Goal: Obtain resource: Obtain resource

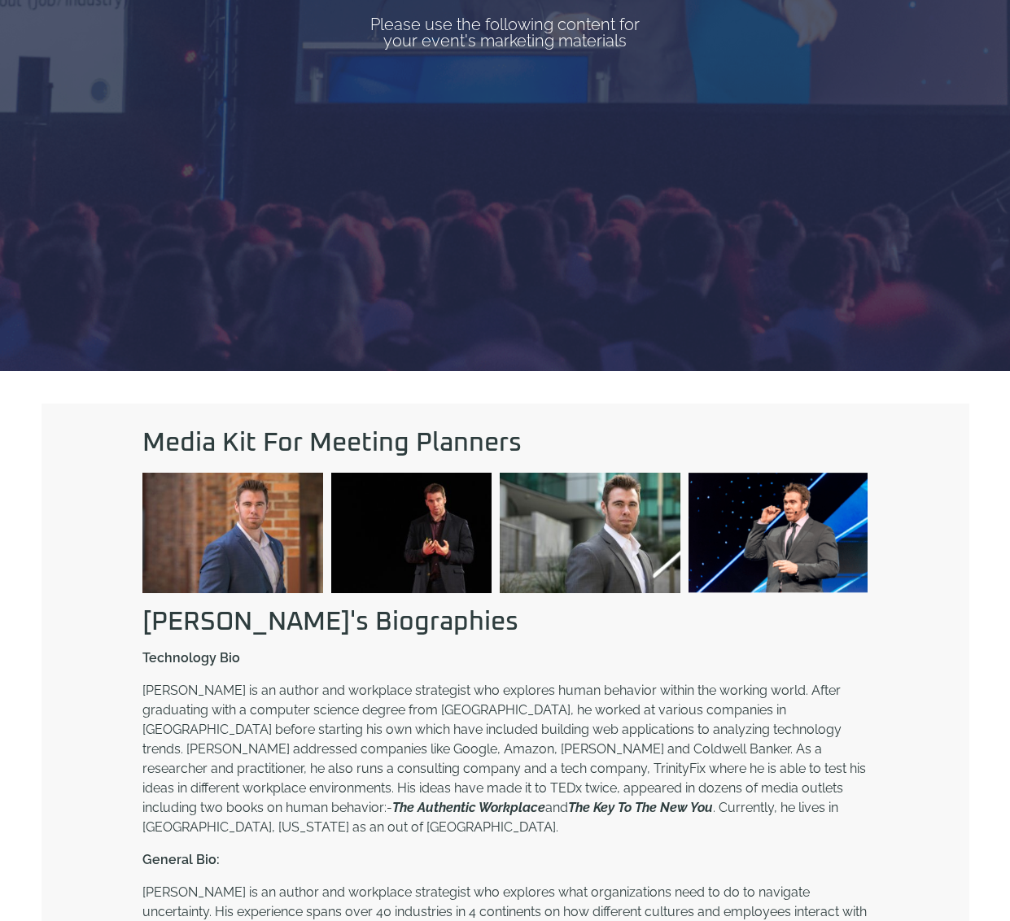
scroll to position [454, 0]
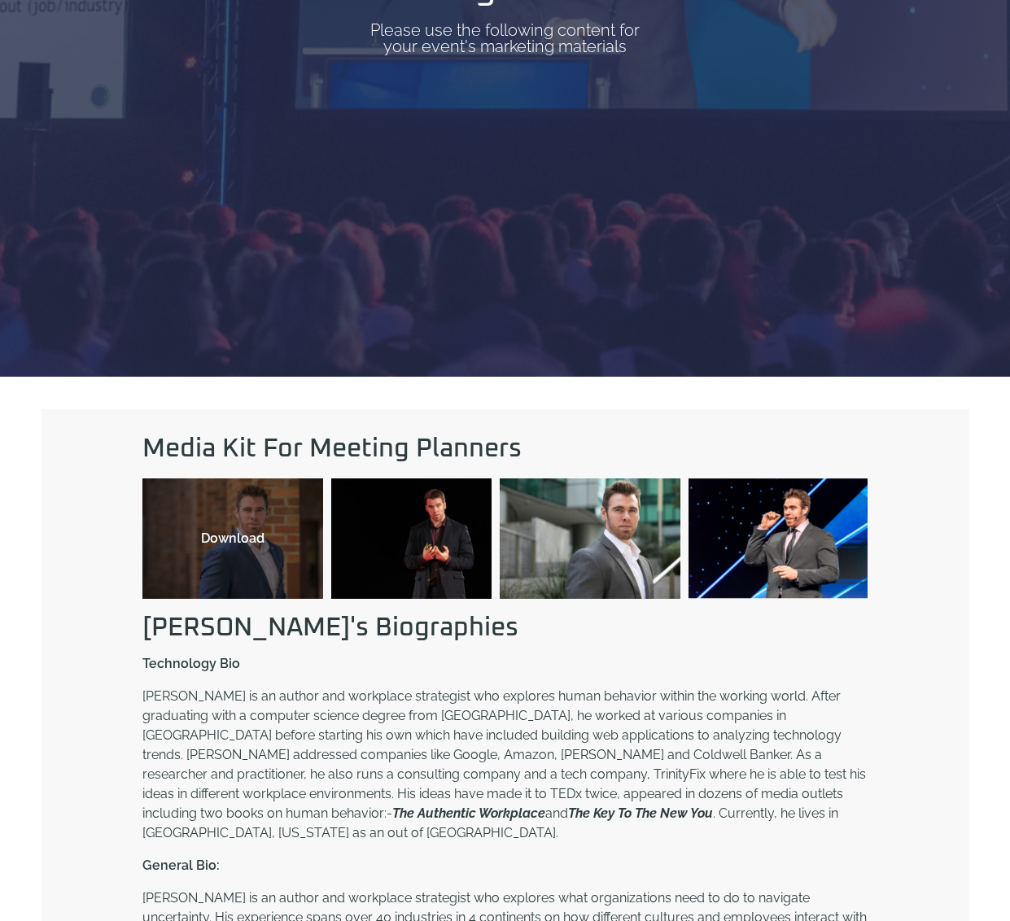
click at [207, 574] on div "Download" at bounding box center [232, 538] width 181 height 120
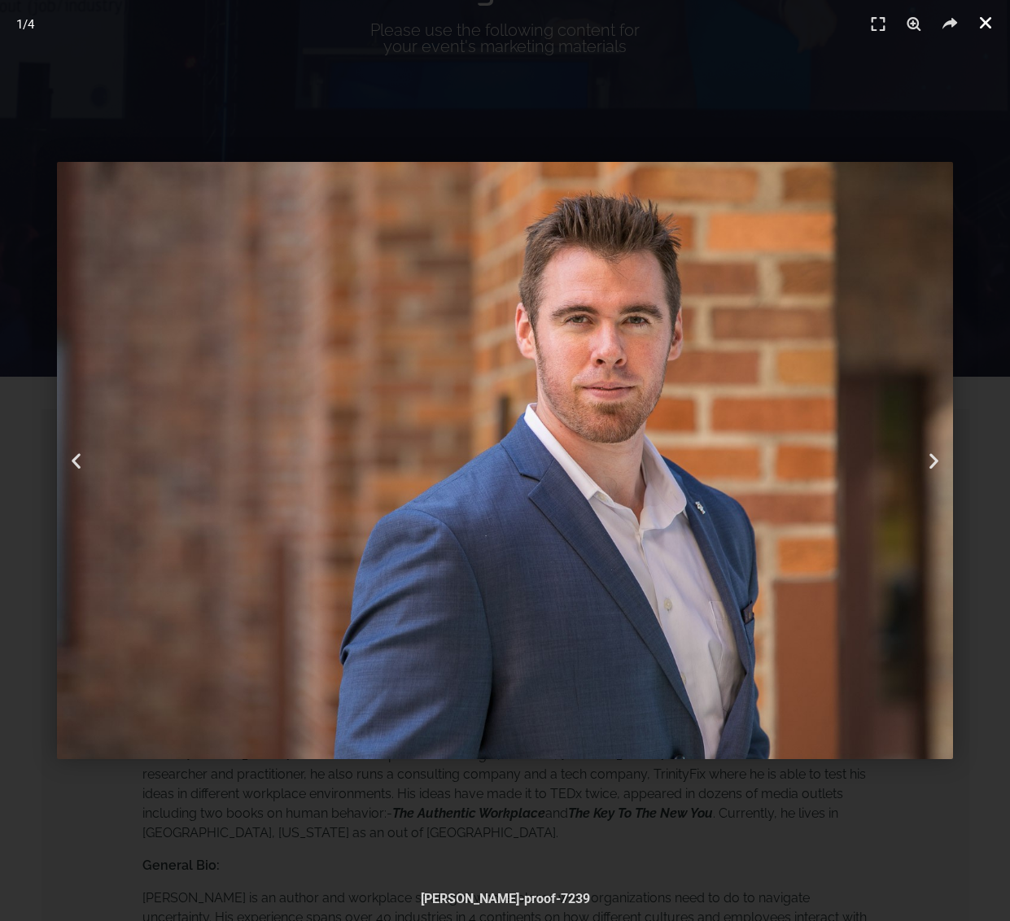
click at [983, 20] on icon "Close (Esc)" at bounding box center [985, 23] width 16 height 16
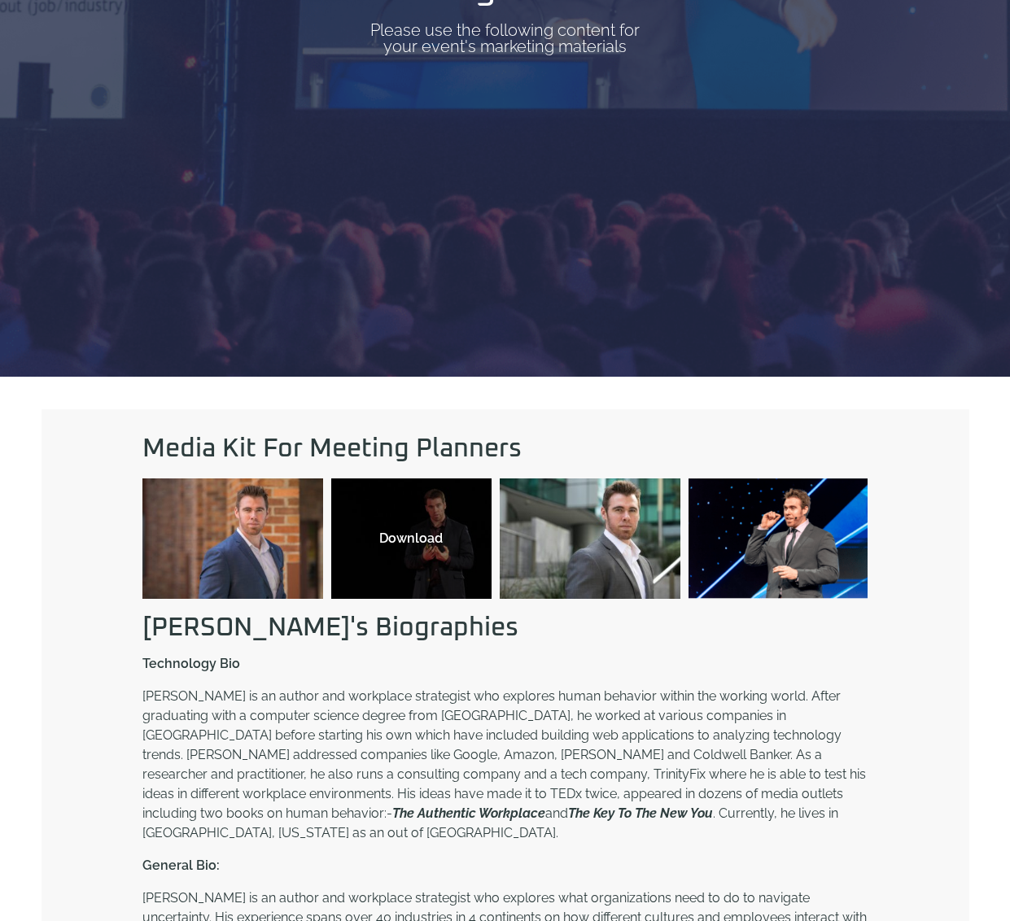
click at [430, 545] on div "Download" at bounding box center [411, 539] width 128 height 20
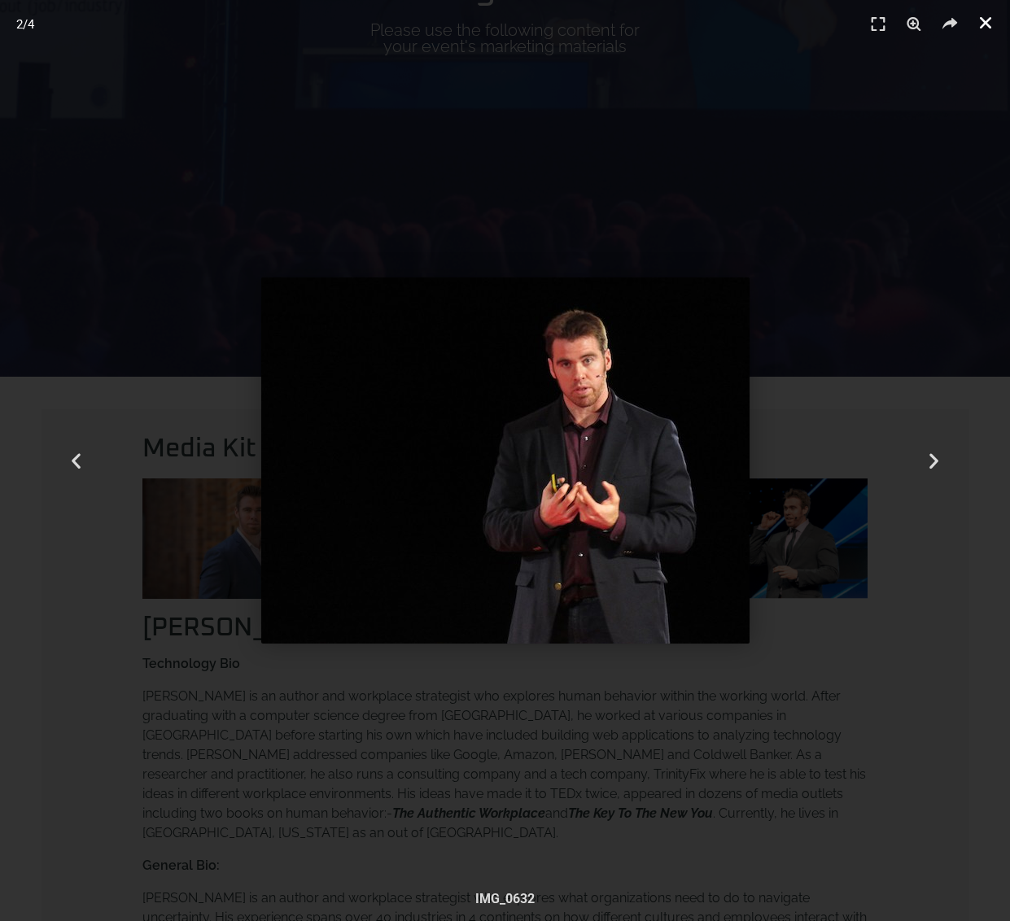
click at [984, 17] on icon "Close (Esc)" at bounding box center [985, 23] width 16 height 16
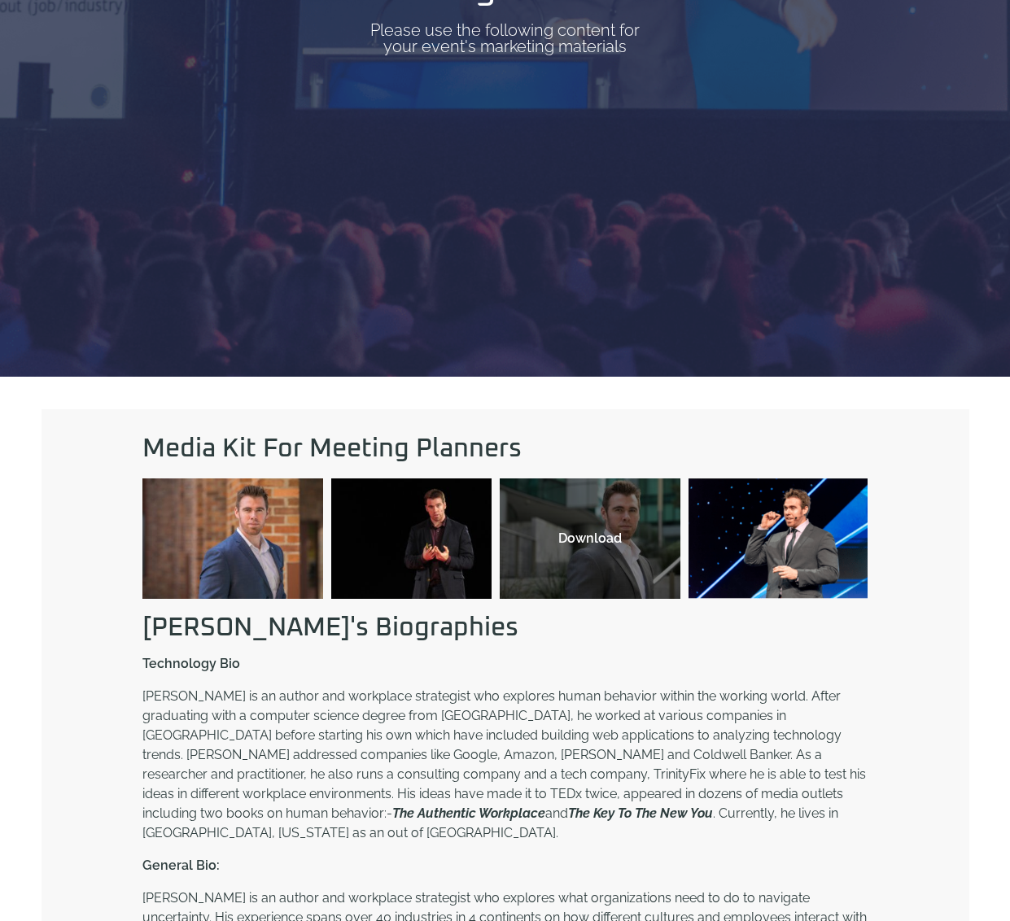
click at [593, 517] on div "Download" at bounding box center [590, 538] width 181 height 120
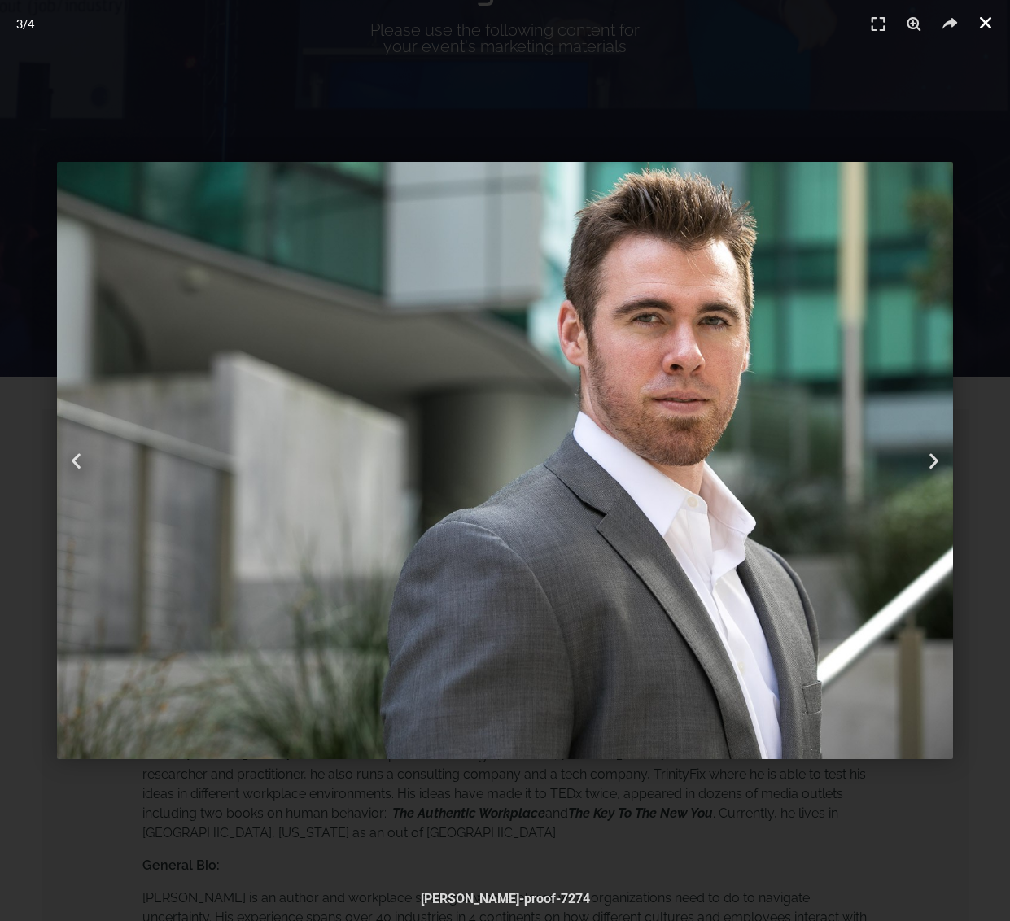
click at [981, 28] on icon "Close (Esc)" at bounding box center [985, 23] width 16 height 16
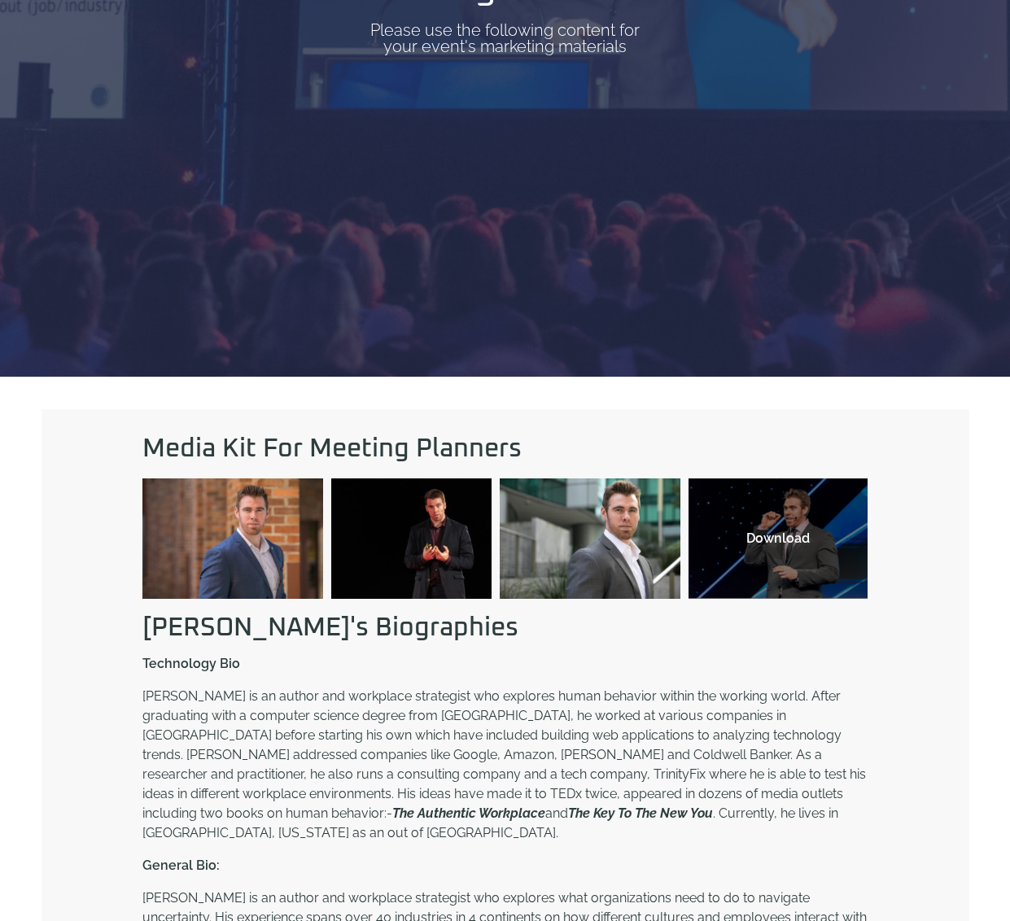
click at [788, 575] on div "Download" at bounding box center [777, 538] width 179 height 120
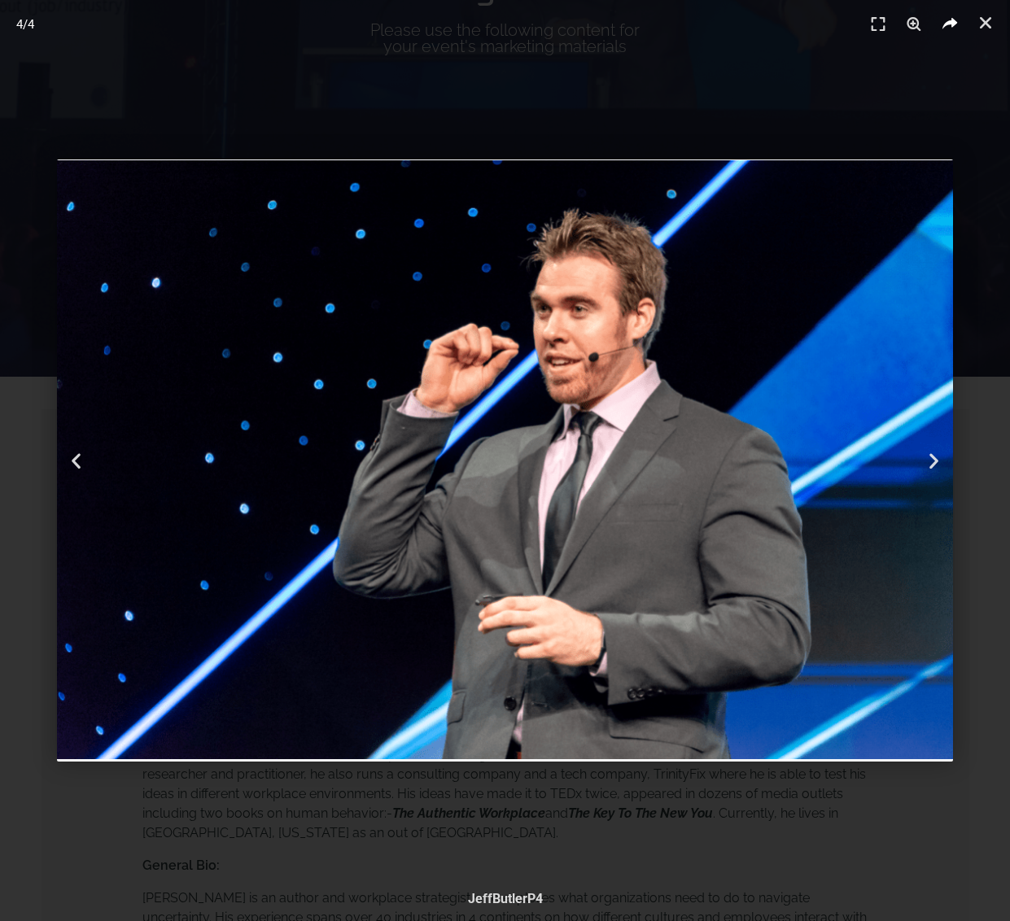
click at [946, 24] on icon "Share" at bounding box center [949, 24] width 24 height 24
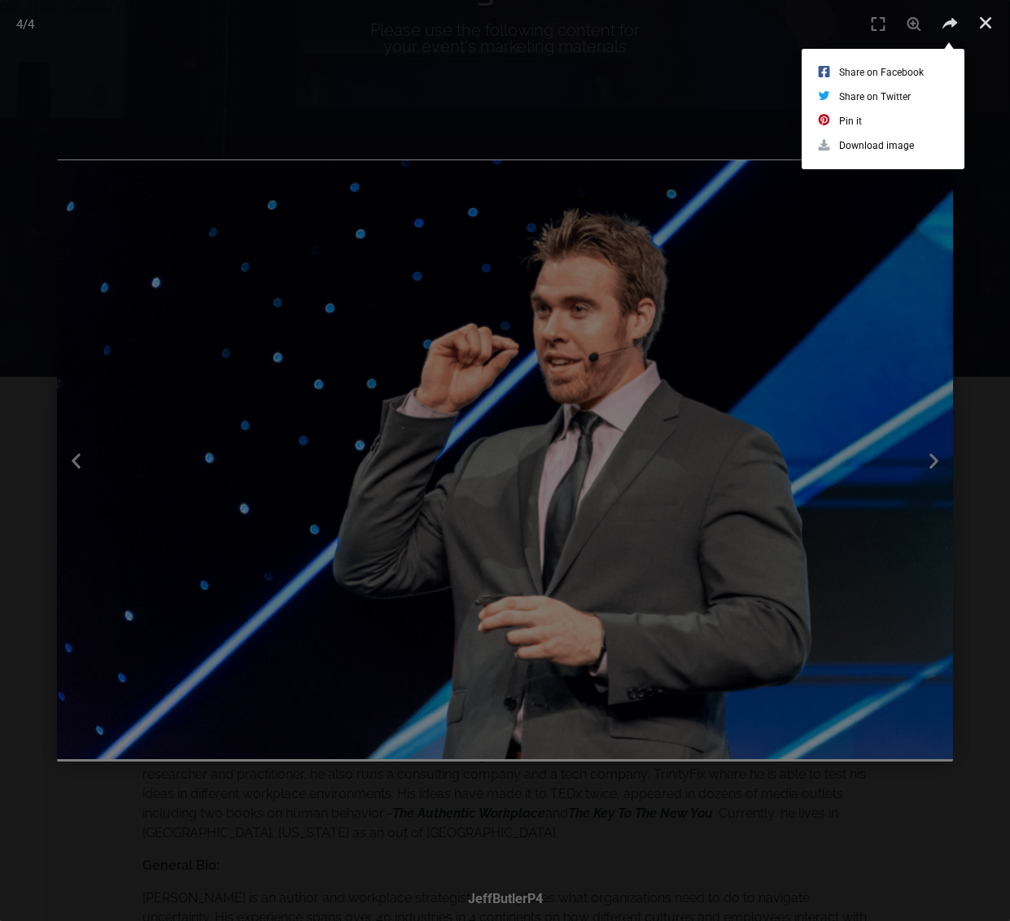
click at [848, 155] on link "Download image" at bounding box center [883, 145] width 130 height 24
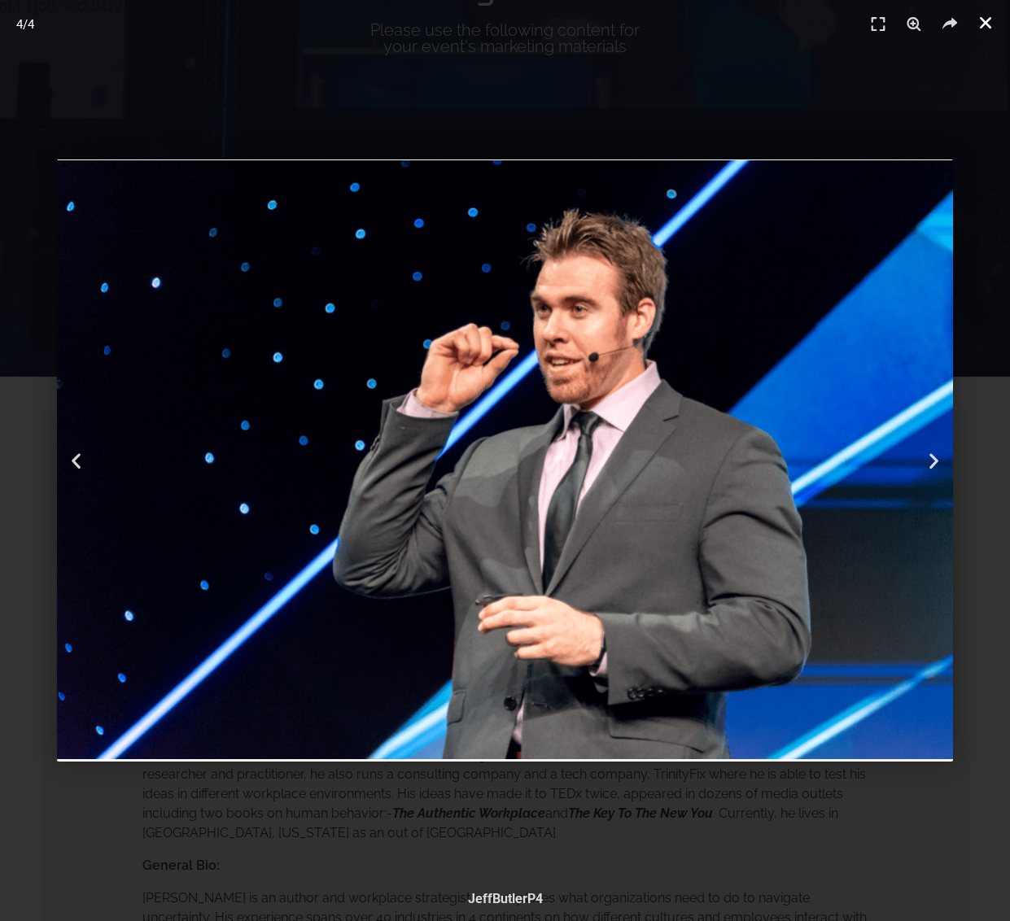
click at [986, 23] on icon "Close (Esc)" at bounding box center [985, 23] width 16 height 16
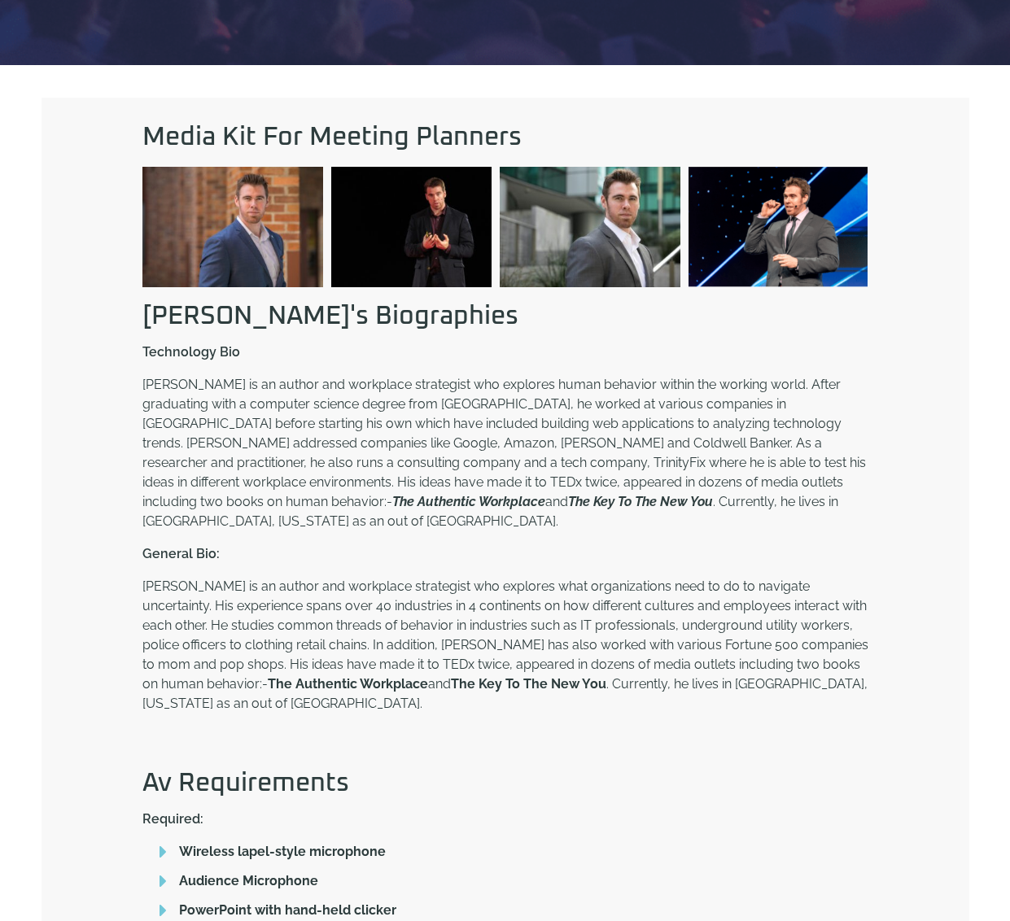
scroll to position [780, 0]
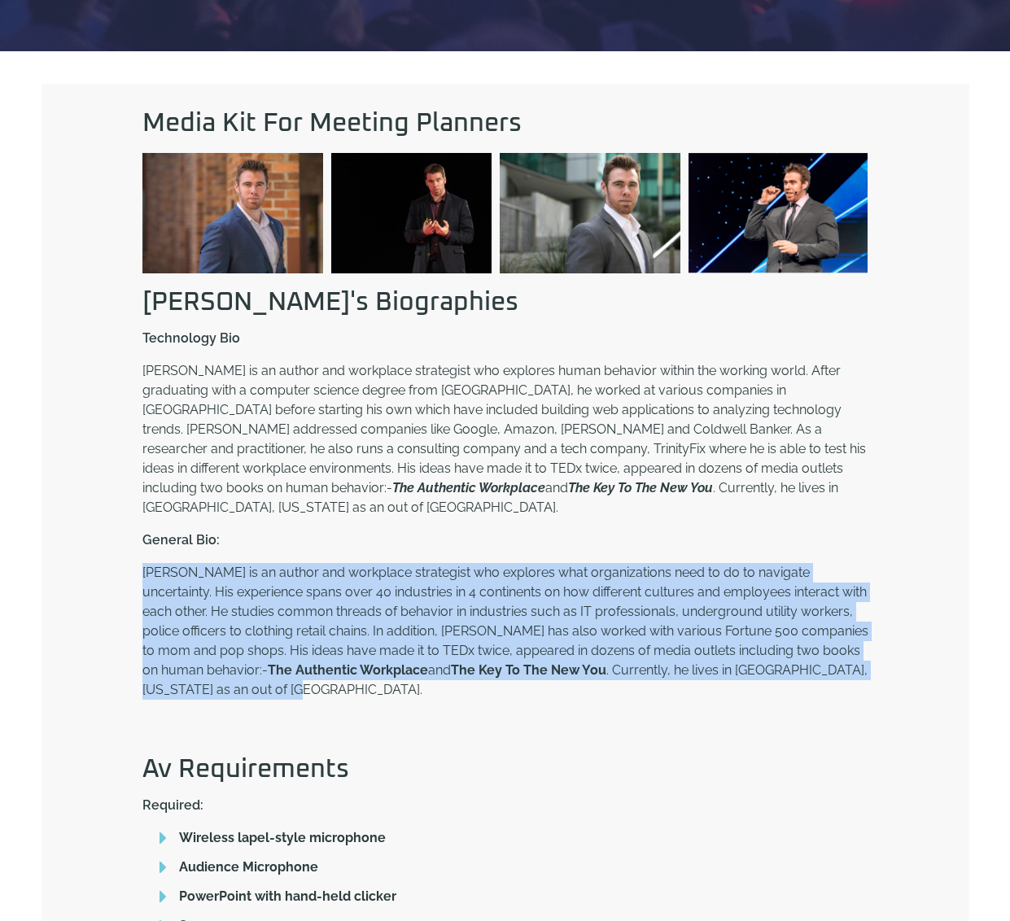
drag, startPoint x: 855, startPoint y: 656, endPoint x: 135, endPoint y: 542, distance: 729.1
click at [135, 542] on div "Media Kit For Meeting Planners Download Download Download Download [PERSON_NAME…" at bounding box center [505, 629] width 742 height 1053
copy p "[PERSON_NAME] is an author and workplace strategist who explores what organizat…"
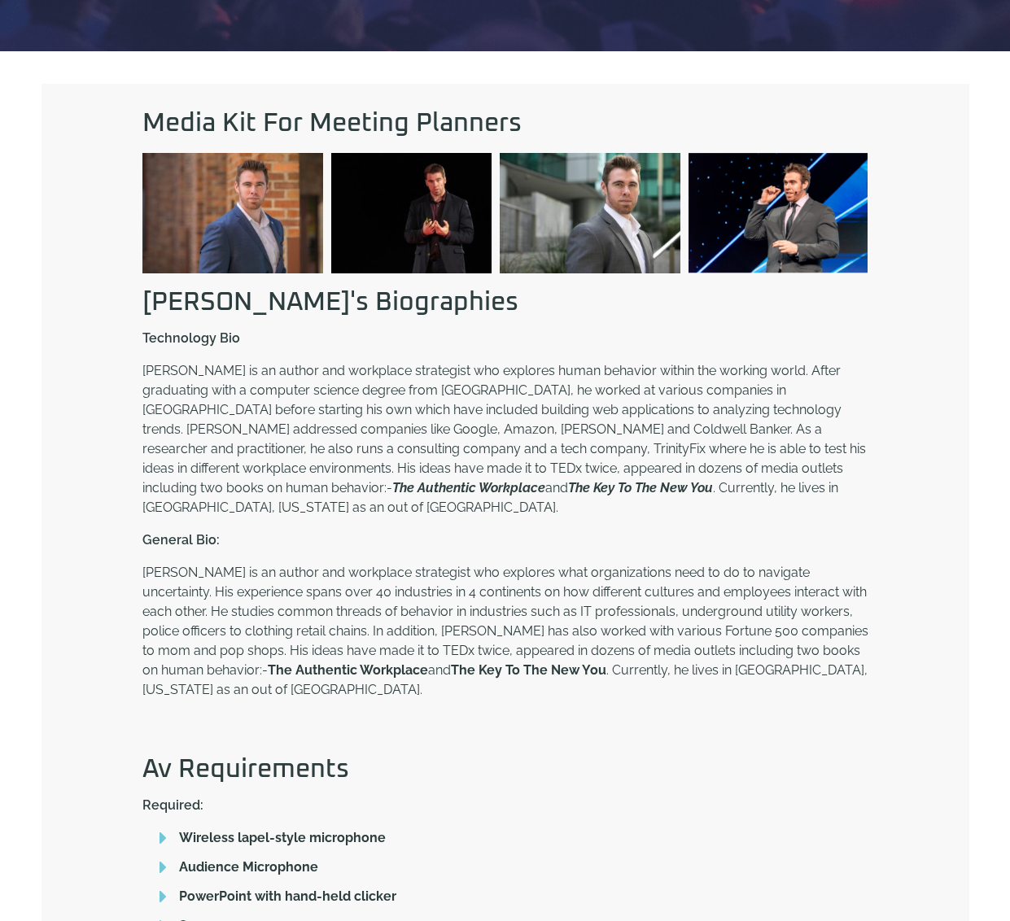
click at [840, 757] on h2 "Av Requirements" at bounding box center [505, 770] width 726 height 26
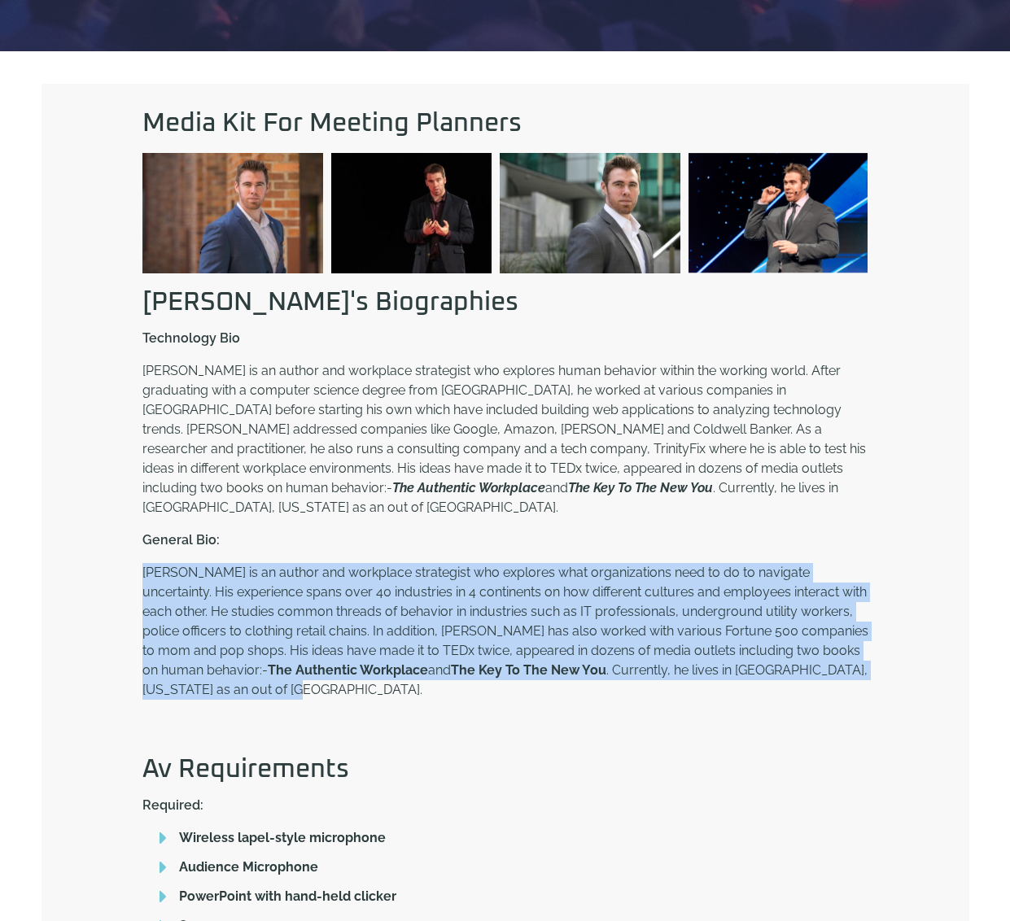
drag, startPoint x: 144, startPoint y: 551, endPoint x: 860, endPoint y: 655, distance: 723.6
click at [860, 655] on p "[PERSON_NAME] is an author and workplace strategist who explores what organizat…" at bounding box center [505, 631] width 726 height 137
copy p "[PERSON_NAME] is an author and workplace strategist who explores what organizat…"
